Goal: Task Accomplishment & Management: Manage account settings

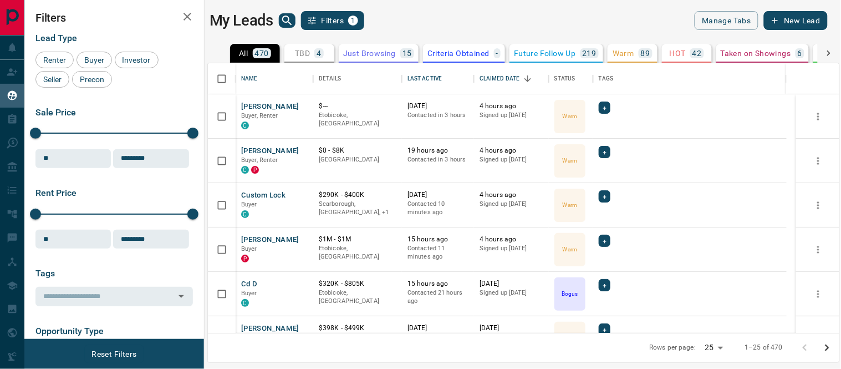
scroll to position [260, 622]
click at [291, 18] on icon "search button" at bounding box center [287, 20] width 13 height 13
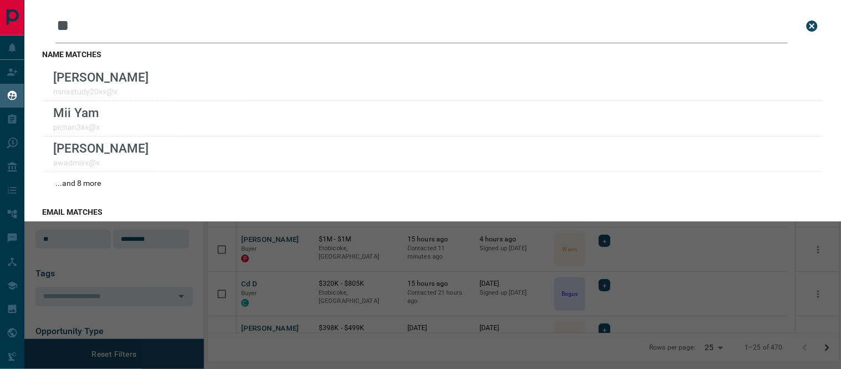
type input "*"
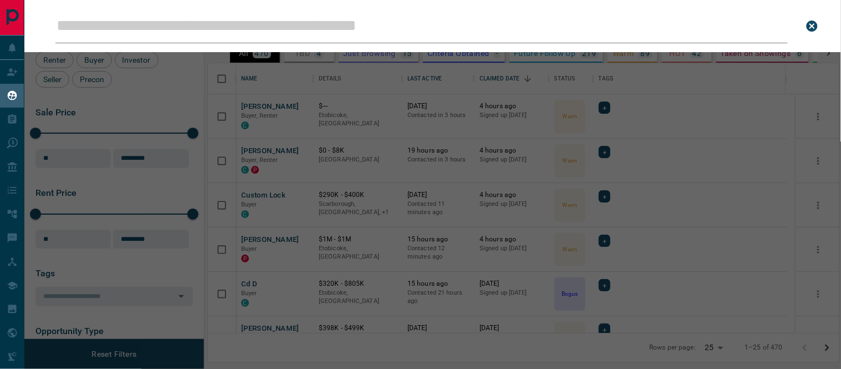
click at [242, 24] on input "Leads Search Bar" at bounding box center [421, 26] width 733 height 34
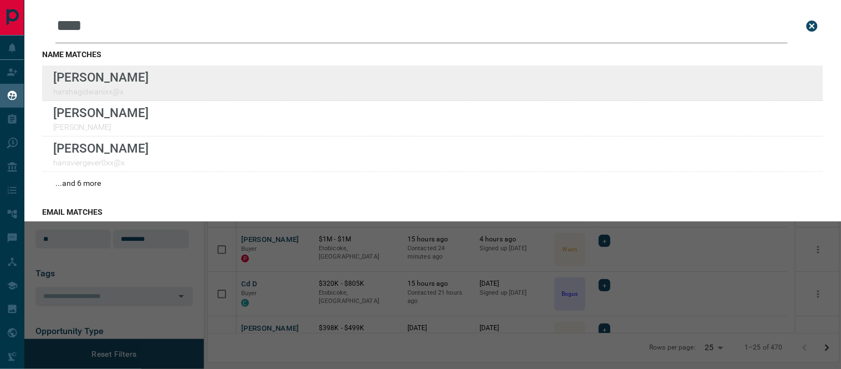
type input "****"
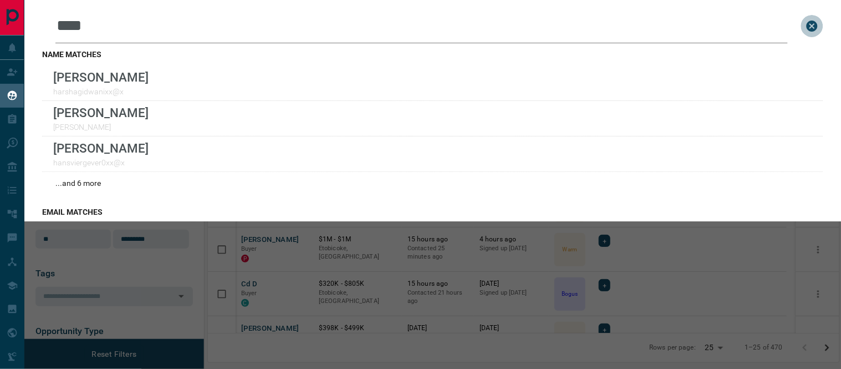
click at [807, 25] on icon "close search bar" at bounding box center [812, 26] width 11 height 11
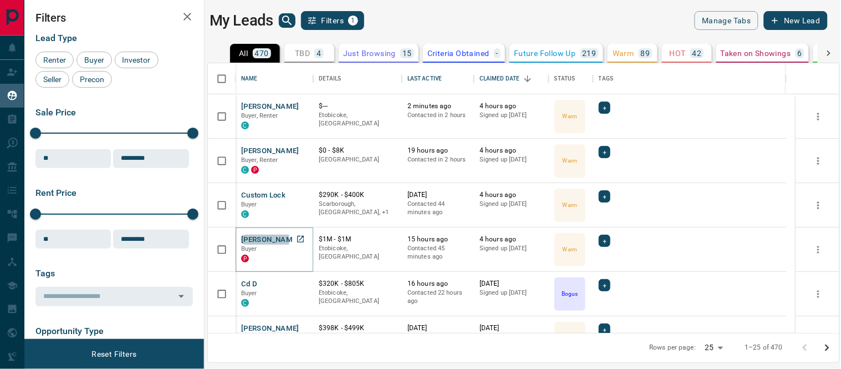
click at [265, 240] on button "[PERSON_NAME]" at bounding box center [270, 240] width 58 height 11
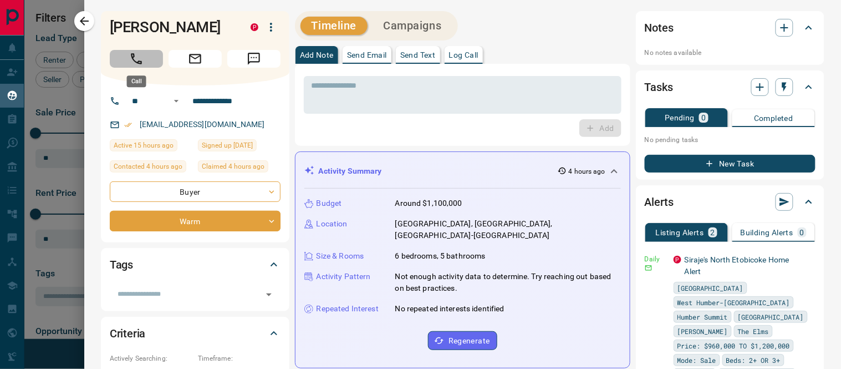
click at [131, 58] on icon "Call" at bounding box center [136, 59] width 14 height 14
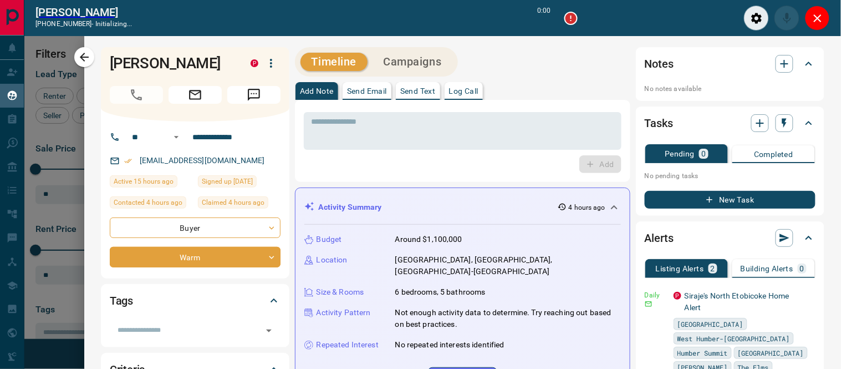
scroll to position [9, 9]
type input "*******"
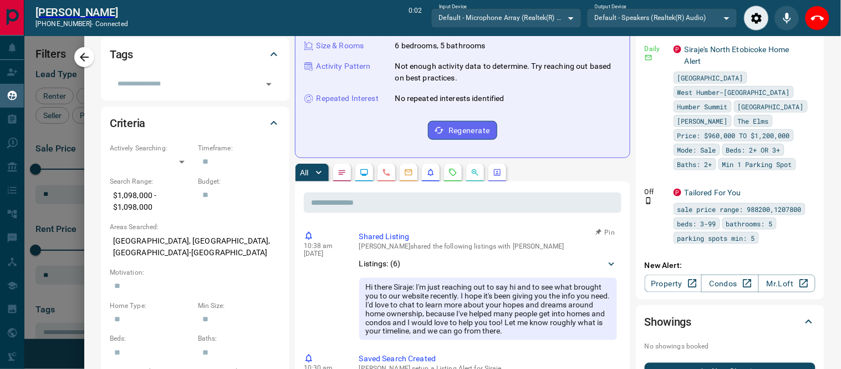
scroll to position [0, 0]
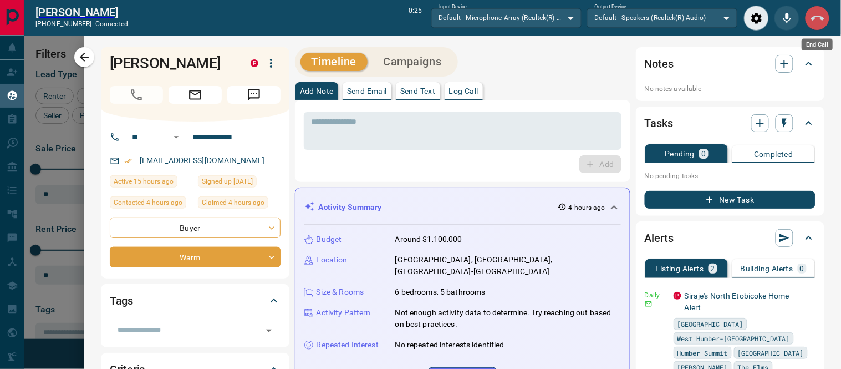
click at [818, 9] on button "End Call" at bounding box center [817, 18] width 25 height 25
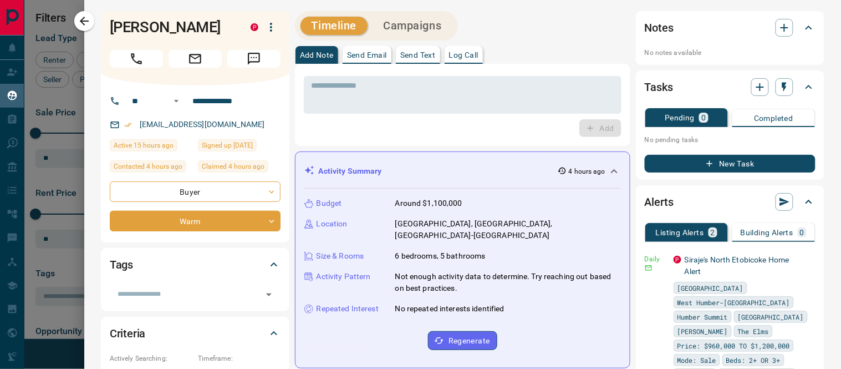
scroll to position [260, 622]
click at [467, 57] on p "Log Call" at bounding box center [463, 55] width 29 height 8
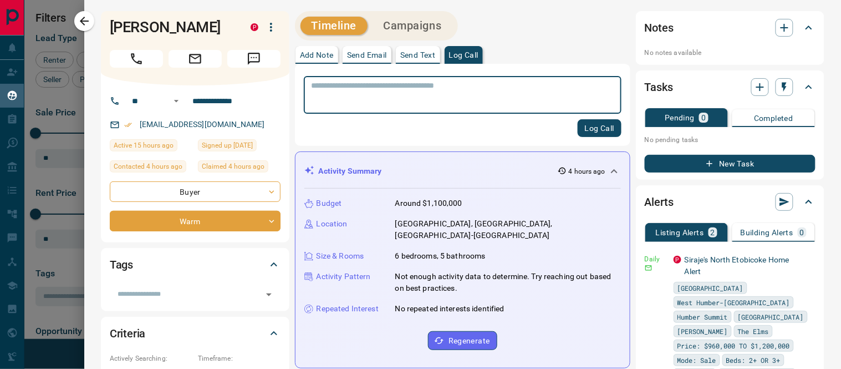
click at [441, 98] on textarea at bounding box center [463, 95] width 302 height 28
type textarea "**********"
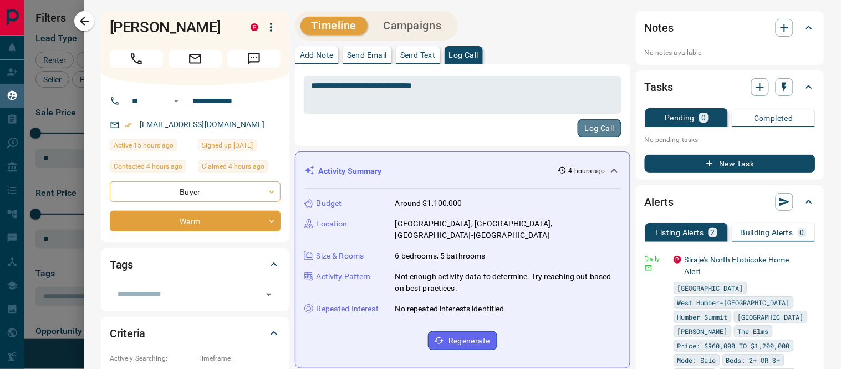
click at [583, 132] on button "Log Call" at bounding box center [600, 128] width 44 height 18
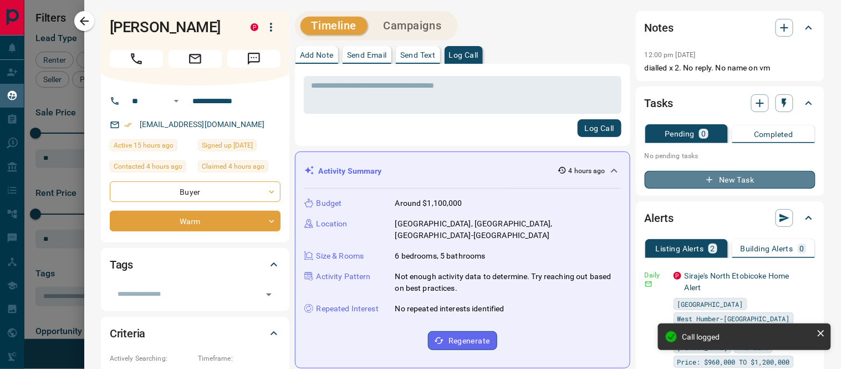
click at [724, 176] on button "New Task" at bounding box center [730, 180] width 171 height 18
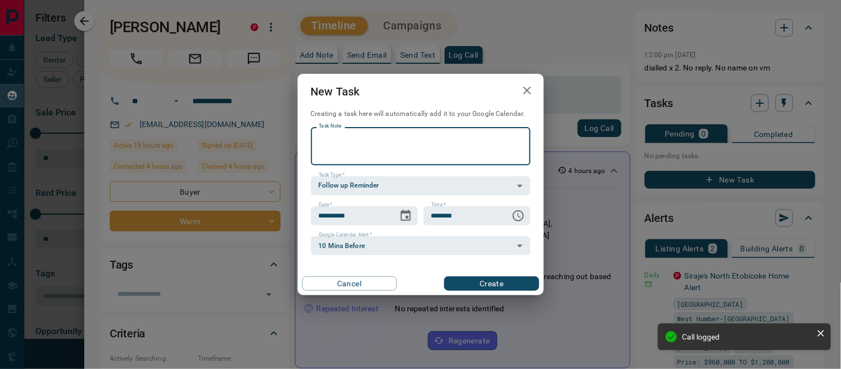
click at [531, 89] on icon "button" at bounding box center [527, 90] width 13 height 13
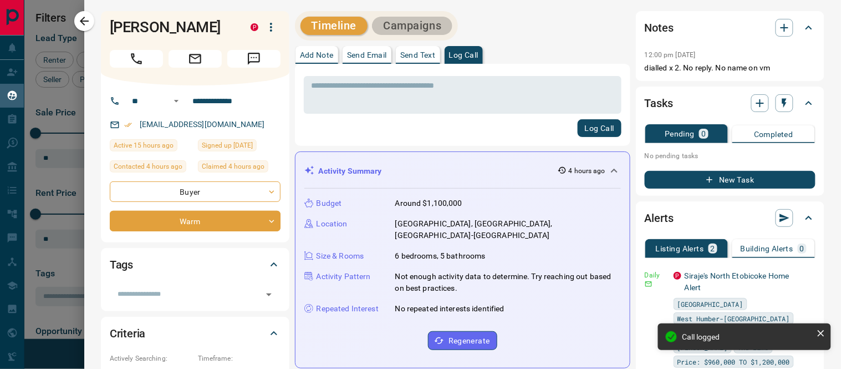
click at [419, 24] on button "Campaigns" at bounding box center [412, 26] width 80 height 18
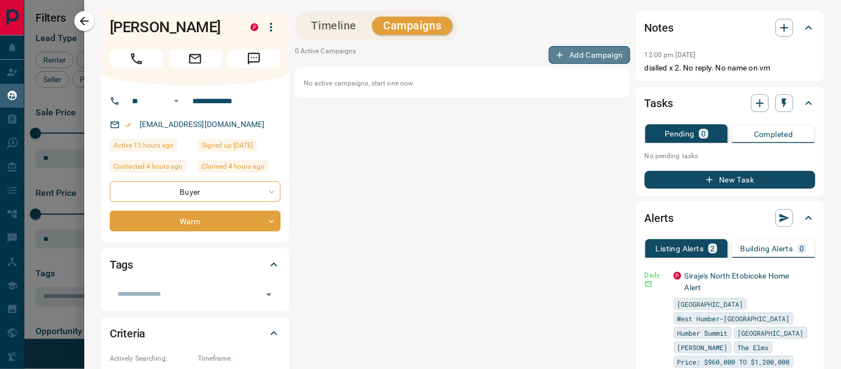
click at [586, 53] on button "Add Campaign" at bounding box center [590, 55] width 82 height 18
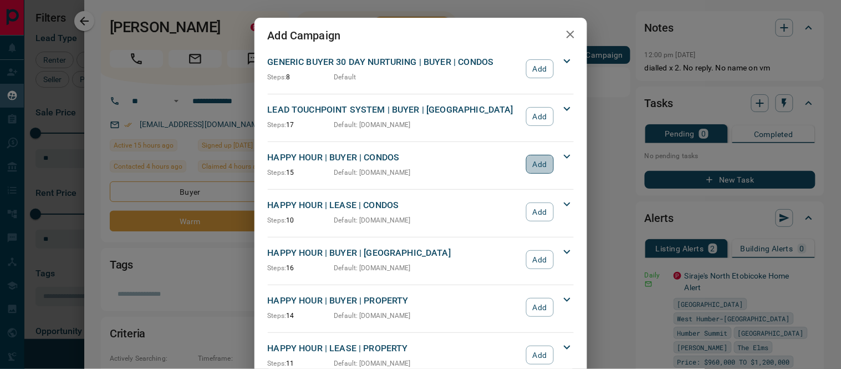
click at [536, 162] on button "Add" at bounding box center [539, 164] width 27 height 19
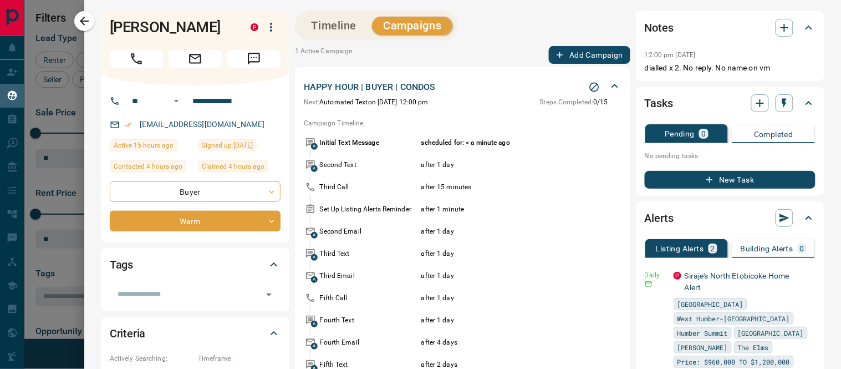
click at [334, 24] on button "Timeline" at bounding box center [335, 26] width 68 height 18
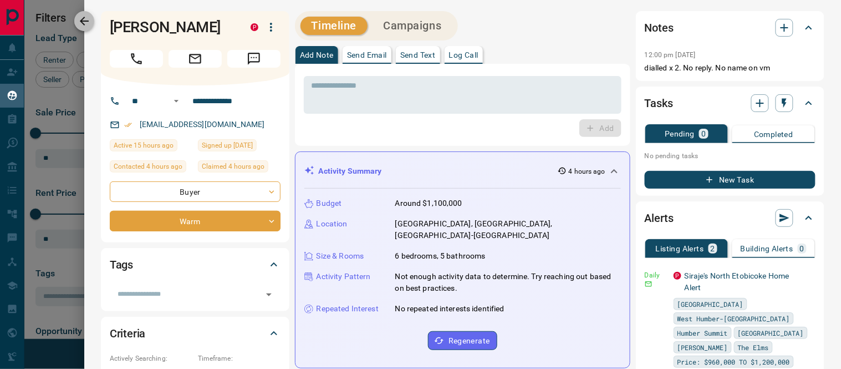
click at [82, 21] on icon "button" at bounding box center [84, 21] width 9 height 9
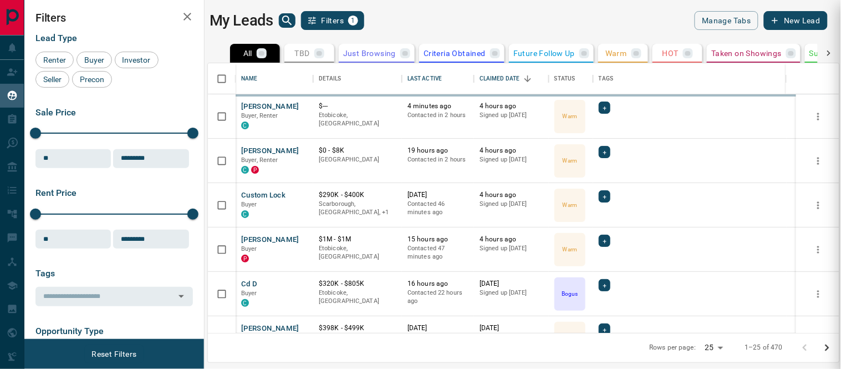
click at [289, 17] on div at bounding box center [420, 184] width 841 height 369
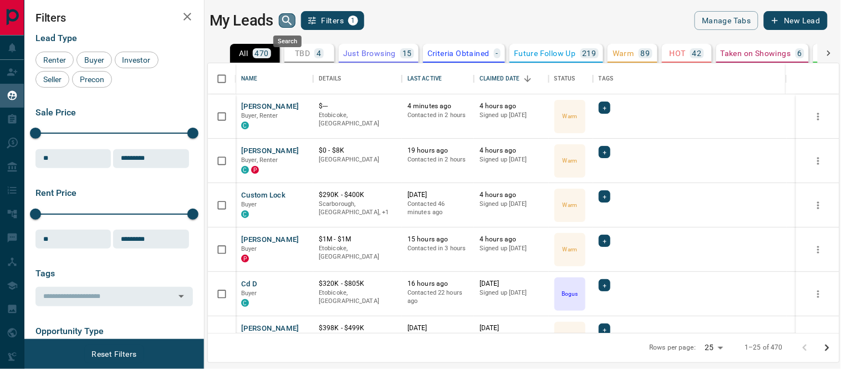
click at [289, 21] on icon "search button" at bounding box center [287, 20] width 13 height 13
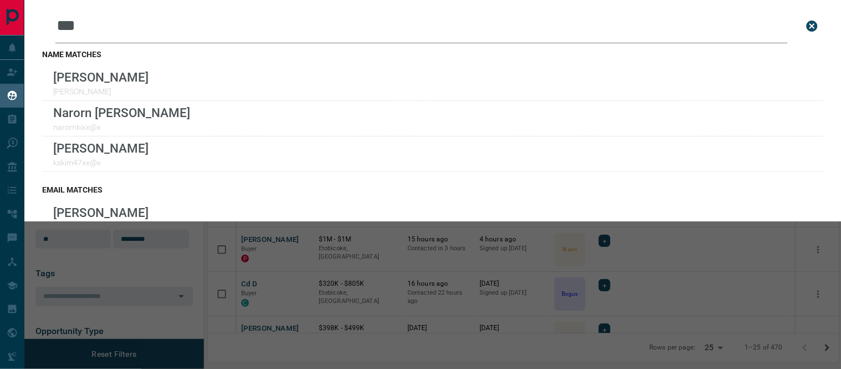
click at [53, 26] on div "Leads Search Bar *** Search for a lead by name, email, phone, or id" at bounding box center [432, 26] width 781 height 34
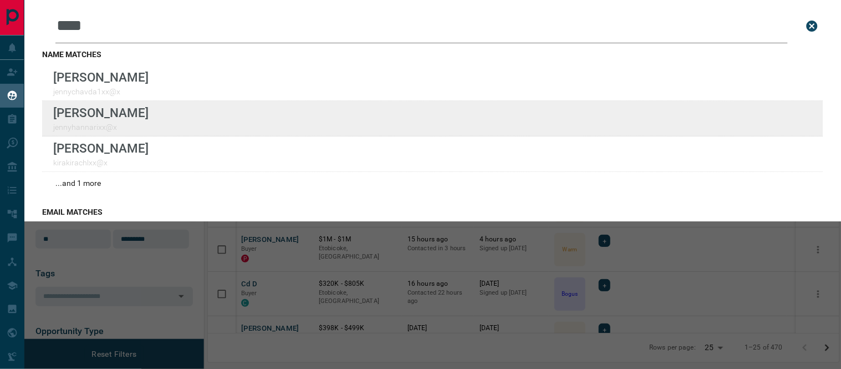
type input "****"
